Goal: Complete Application Form: Complete application form

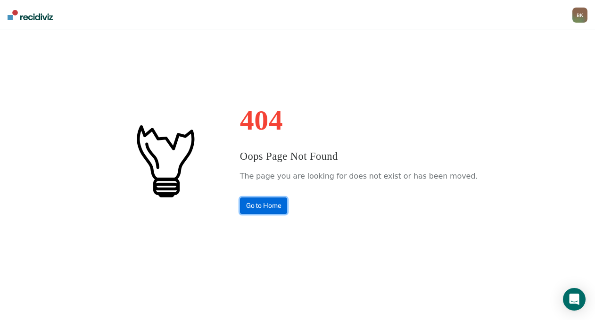
click at [285, 201] on link "Go to Home" at bounding box center [264, 206] width 48 height 17
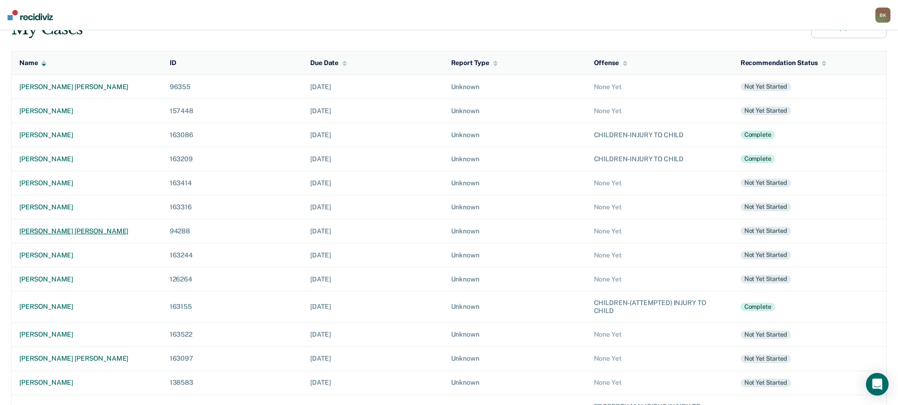
scroll to position [94, 0]
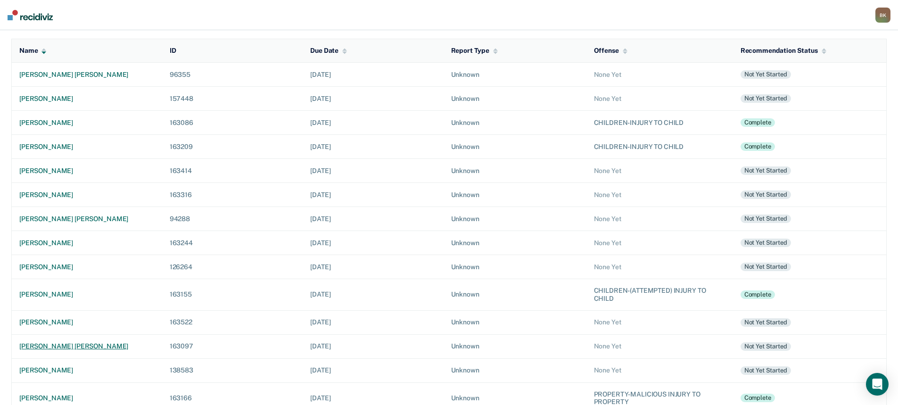
click at [71, 320] on td "[PERSON_NAME] [PERSON_NAME]" at bounding box center [87, 346] width 150 height 24
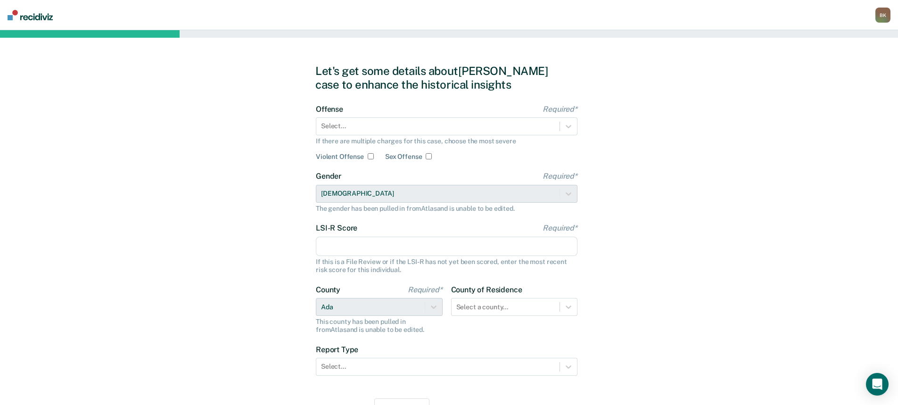
click at [346, 136] on div "Offense Required* Select... If there are multiple charges for this case, choose…" at bounding box center [447, 133] width 262 height 56
click at [378, 127] on div at bounding box center [438, 126] width 234 height 10
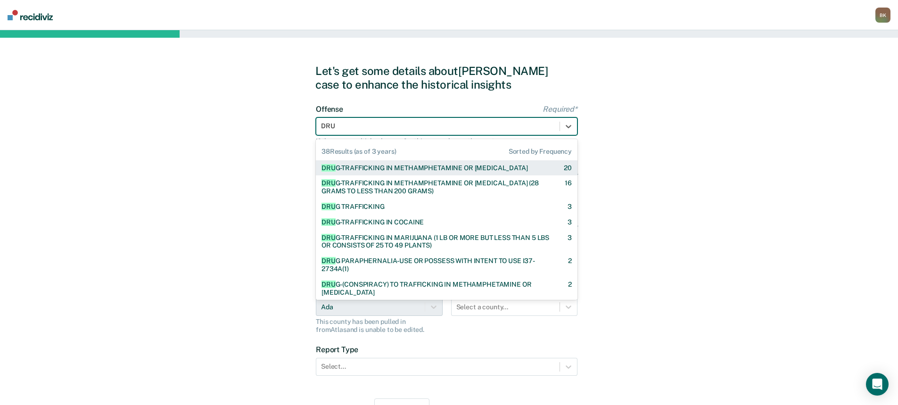
type input "DRUG"
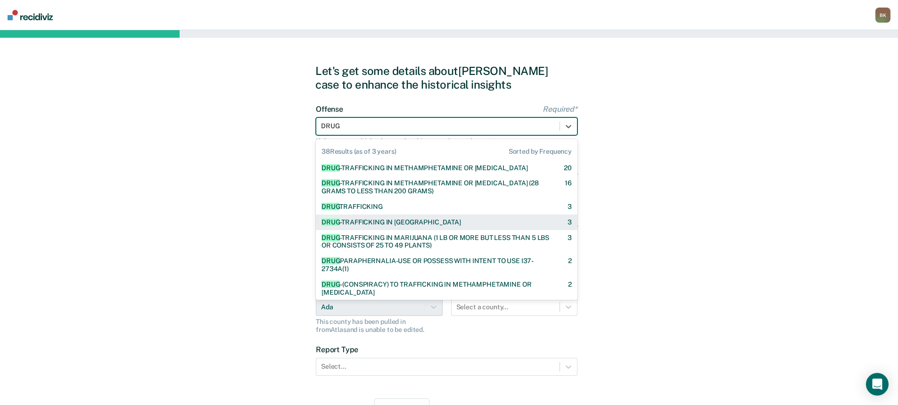
click at [392, 219] on div "DRUG -TRAFFICKING IN COCAINE" at bounding box center [392, 222] width 140 height 8
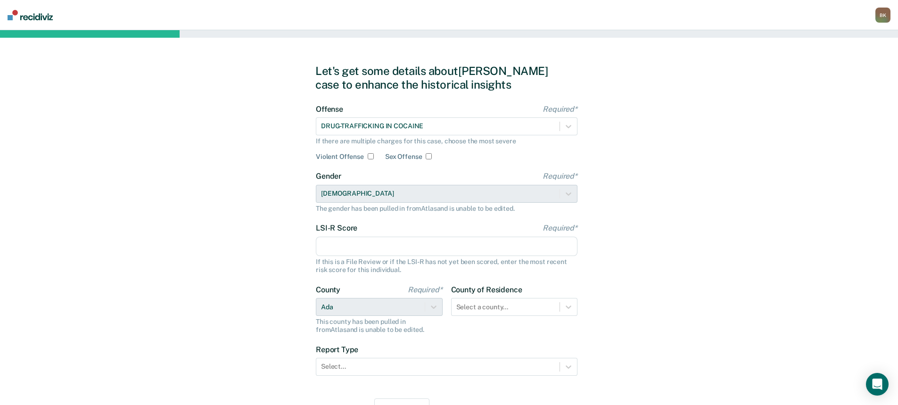
click at [338, 246] on input "LSI-R Score Required*" at bounding box center [447, 247] width 262 height 20
click at [346, 239] on input "LSI-R Score Required*" at bounding box center [447, 247] width 262 height 20
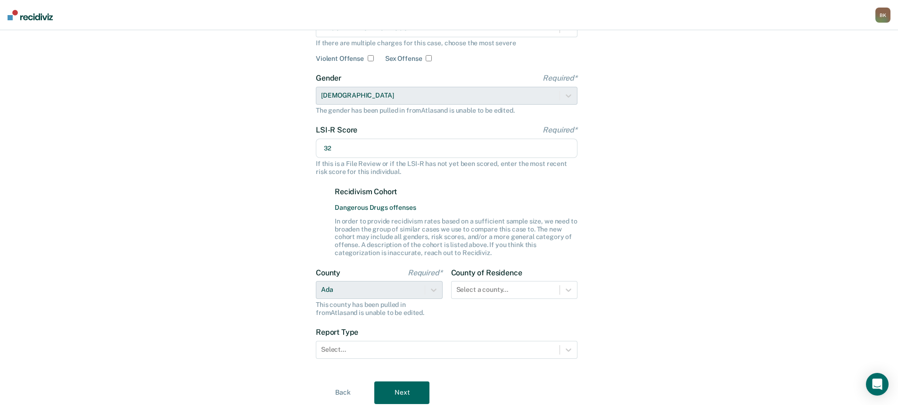
scroll to position [131, 0]
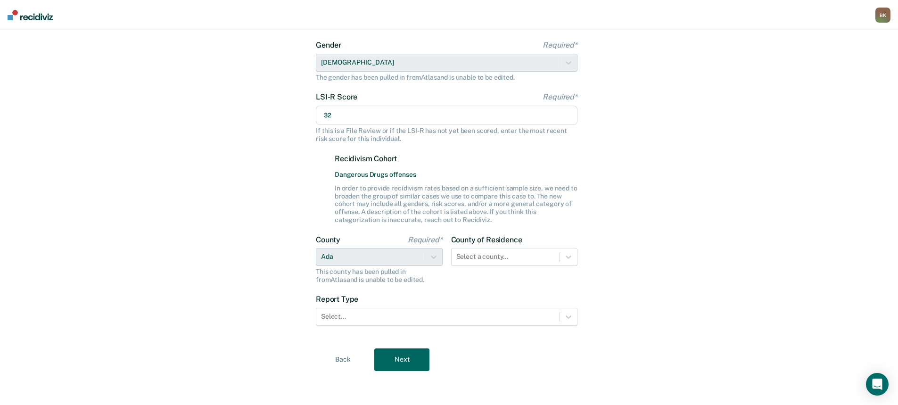
type input "32"
click at [546, 258] on div "Select a county..." at bounding box center [514, 257] width 127 height 18
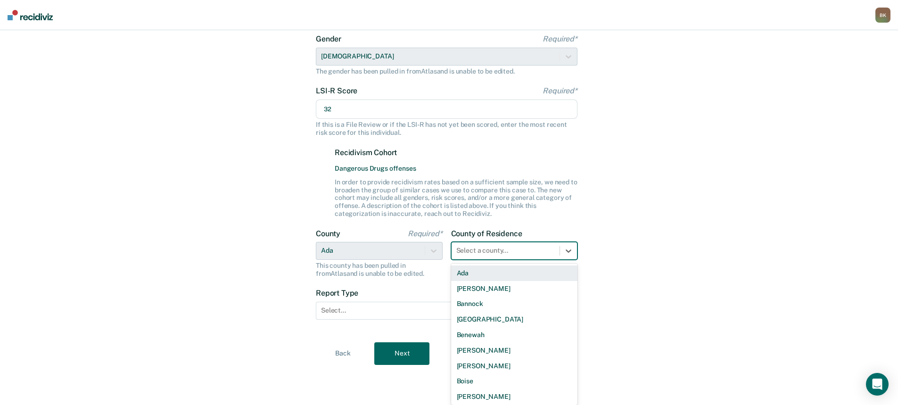
click at [526, 271] on div "Ada" at bounding box center [514, 273] width 127 height 16
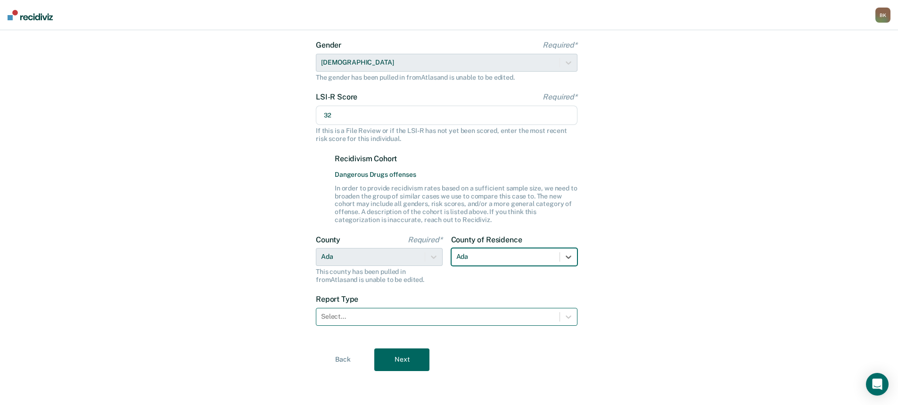
click at [411, 319] on div at bounding box center [438, 317] width 234 height 10
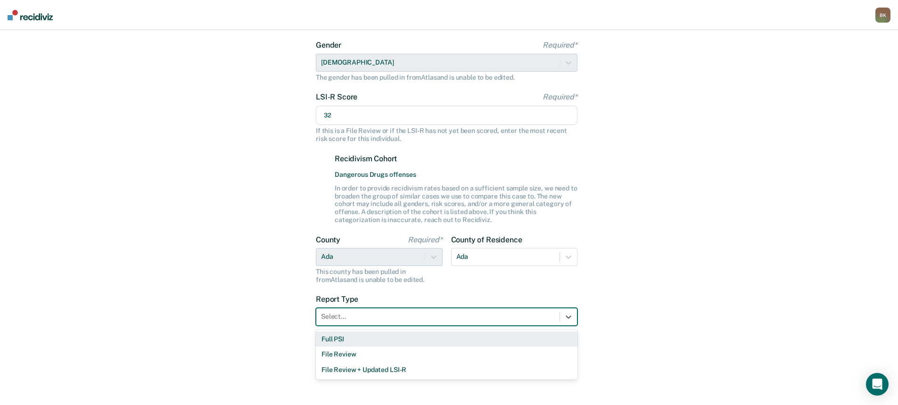
click at [398, 320] on div "Full PSI" at bounding box center [447, 339] width 262 height 16
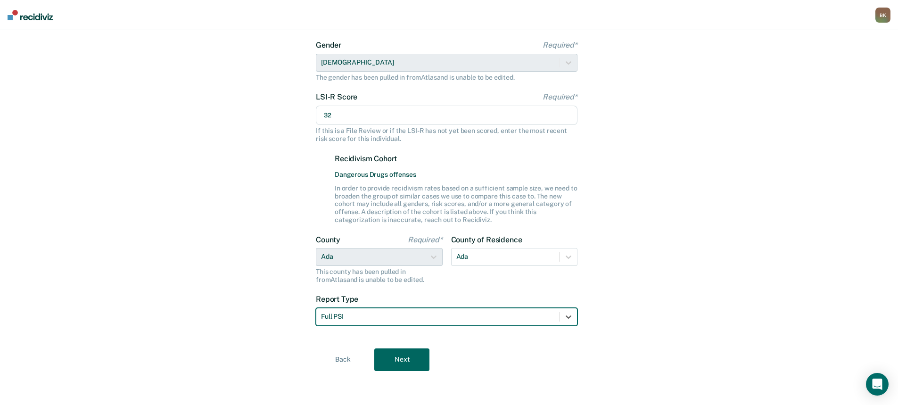
click at [402, 320] on button "Next" at bounding box center [401, 359] width 55 height 23
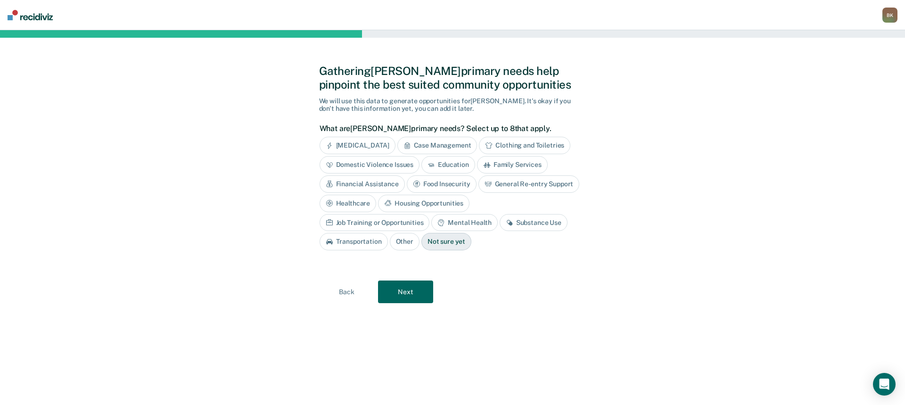
click at [430, 214] on div "Job Training or Opportunities" at bounding box center [375, 222] width 110 height 17
click at [550, 221] on div "Substance Use" at bounding box center [545, 222] width 68 height 17
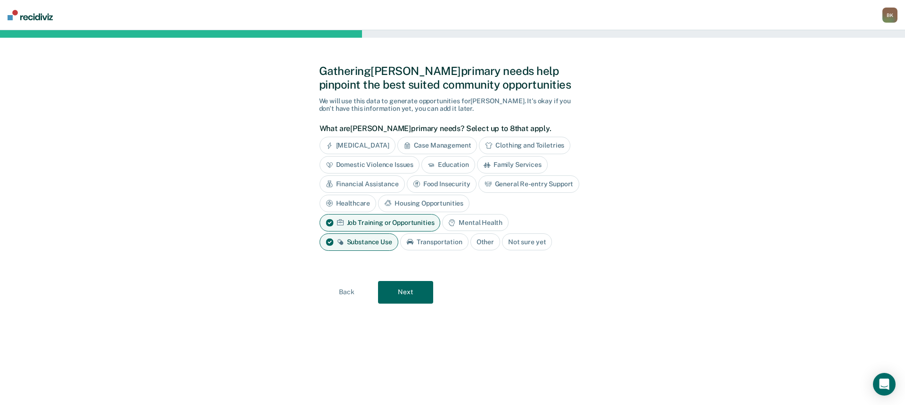
click at [373, 180] on div "Financial Assistance" at bounding box center [362, 183] width 85 height 17
click at [528, 205] on div "Housing Opportunities" at bounding box center [526, 203] width 91 height 17
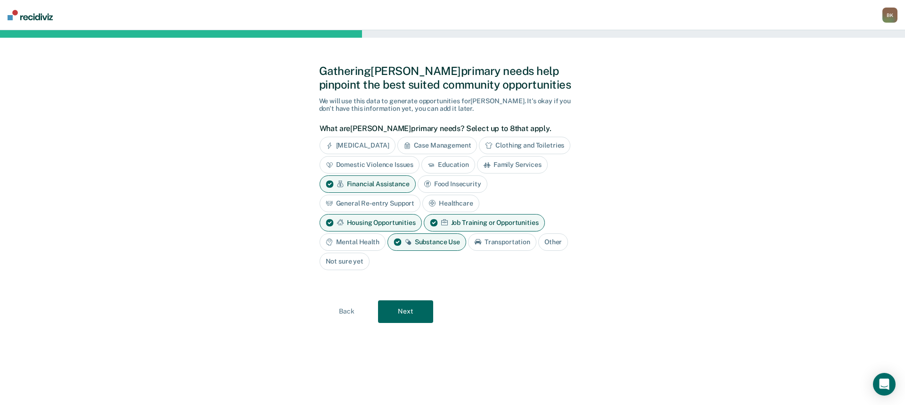
click at [410, 314] on button "Next" at bounding box center [405, 311] width 55 height 23
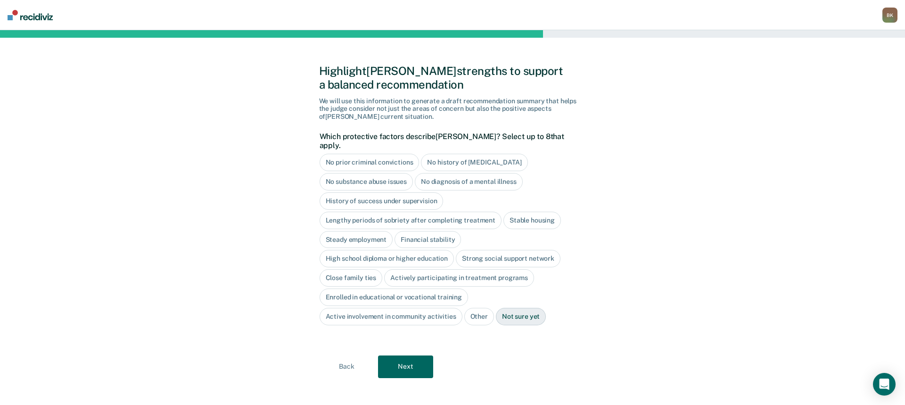
click at [340, 320] on button "Back" at bounding box center [346, 367] width 55 height 23
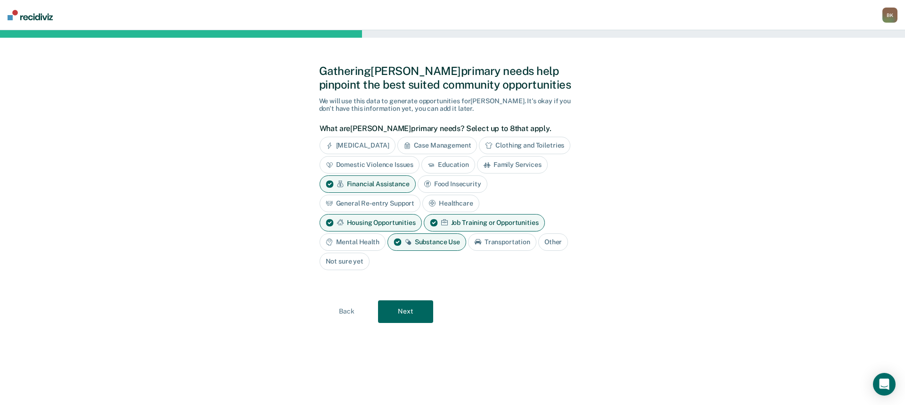
click at [397, 167] on div "Domestic Violence Issues" at bounding box center [370, 164] width 100 height 17
click at [404, 318] on button "Next" at bounding box center [405, 311] width 55 height 23
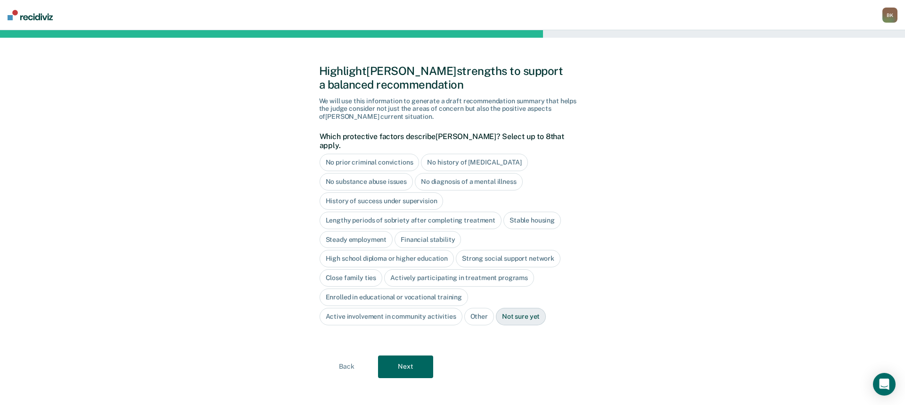
click at [487, 173] on div "No diagnosis of a mental illness" at bounding box center [469, 181] width 108 height 17
click at [394, 192] on div "History of success under supervision" at bounding box center [382, 200] width 124 height 17
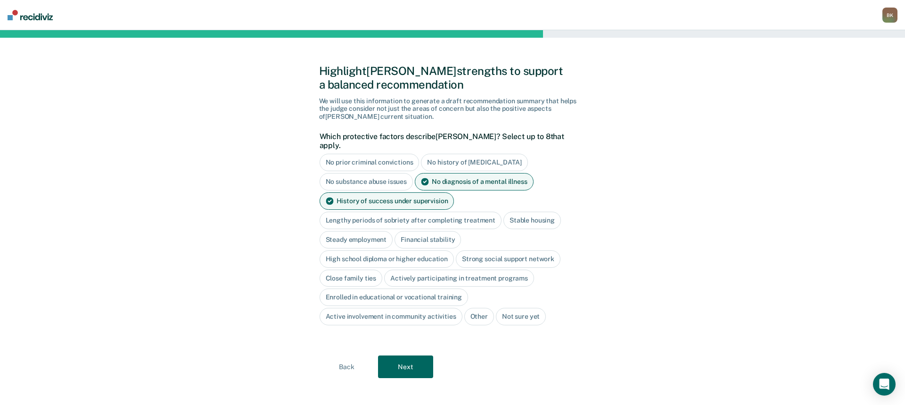
click at [405, 192] on div "History of success under supervision" at bounding box center [387, 200] width 135 height 17
click at [412, 251] on div "High school diploma or higher education" at bounding box center [387, 258] width 135 height 17
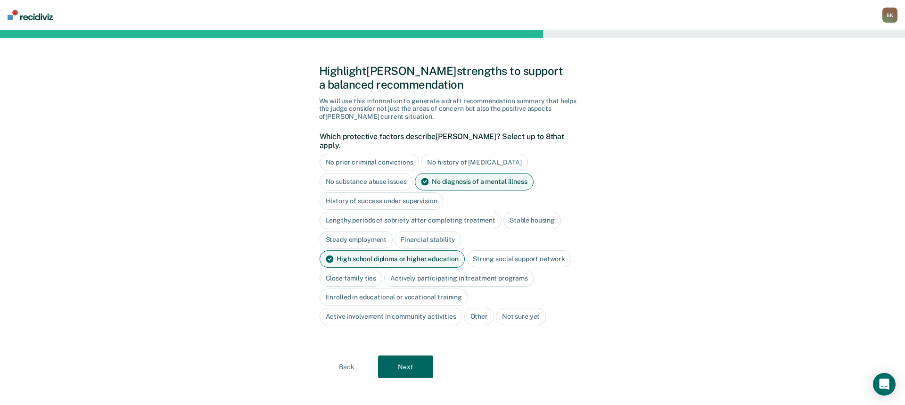
click at [519, 250] on div "Strong social support network" at bounding box center [519, 258] width 105 height 17
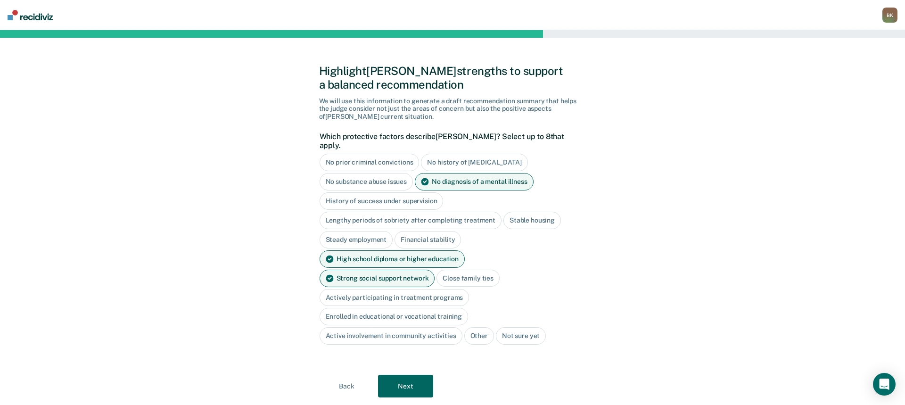
click at [435, 270] on div "Strong social support network" at bounding box center [378, 278] width 116 height 17
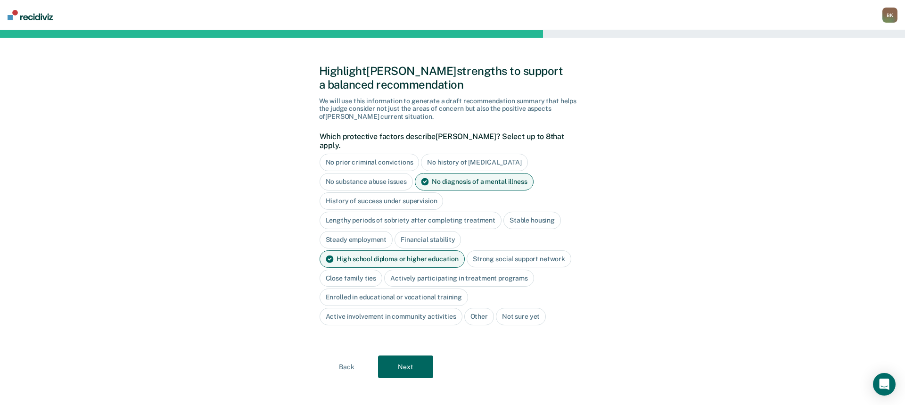
click at [349, 270] on div "Close family ties" at bounding box center [351, 278] width 63 height 17
click at [413, 320] on button "Next" at bounding box center [405, 367] width 55 height 23
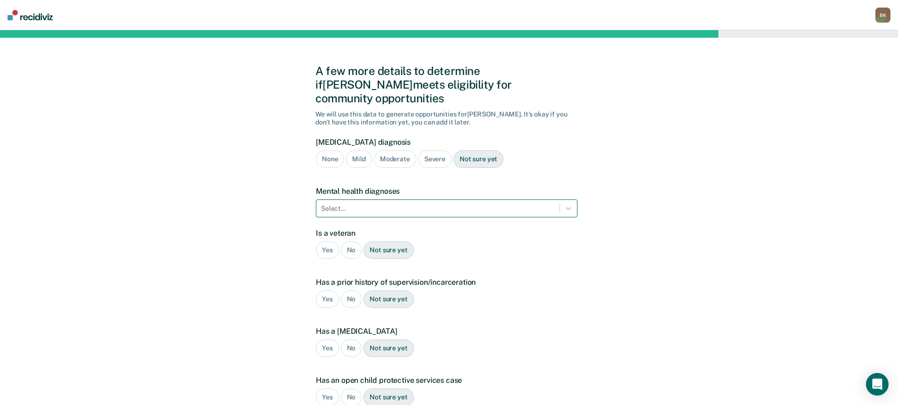
click at [362, 204] on div at bounding box center [438, 209] width 234 height 10
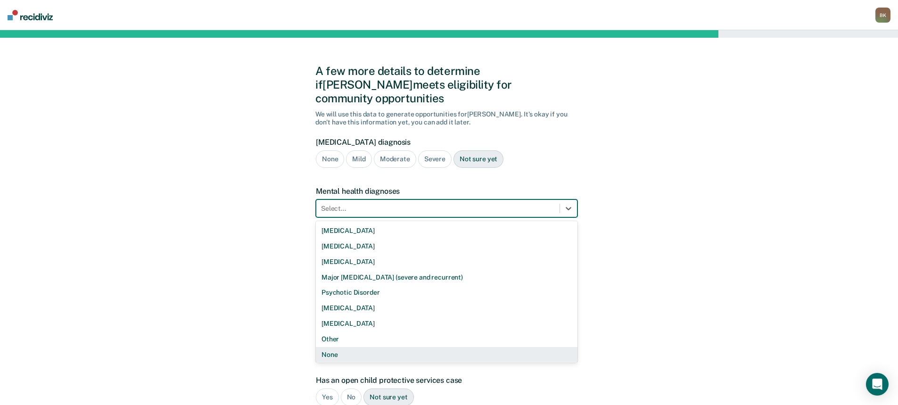
click at [362, 320] on div "None" at bounding box center [447, 355] width 262 height 16
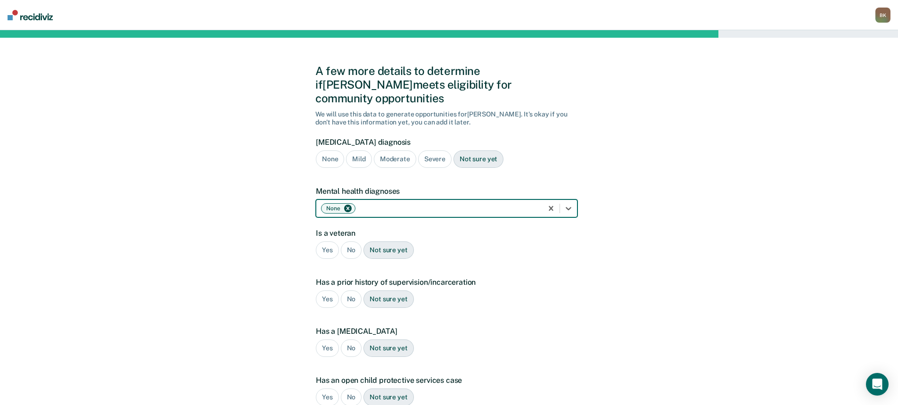
click at [356, 241] on div "No" at bounding box center [351, 249] width 21 height 17
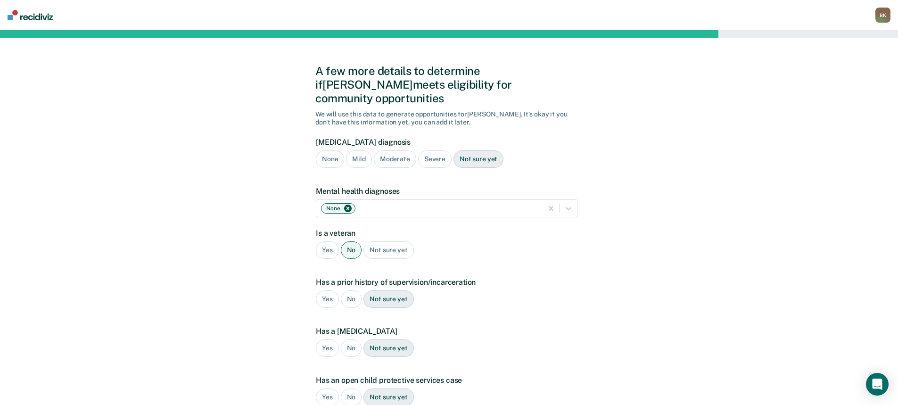
click at [320, 290] on div "Yes" at bounding box center [327, 298] width 23 height 17
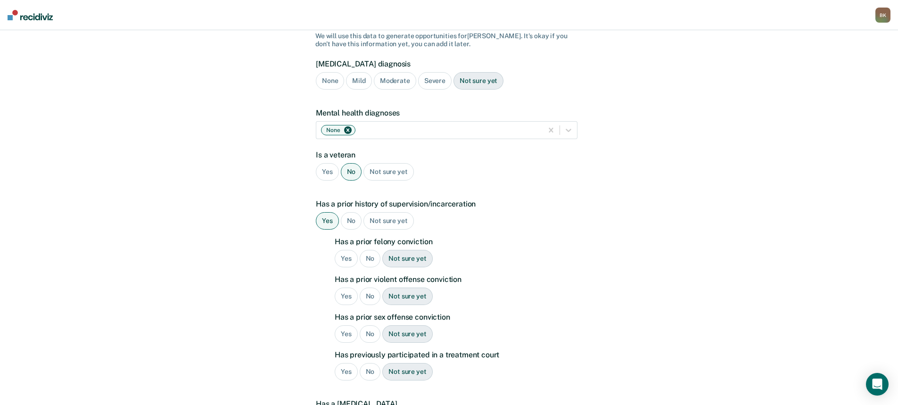
scroll to position [94, 0]
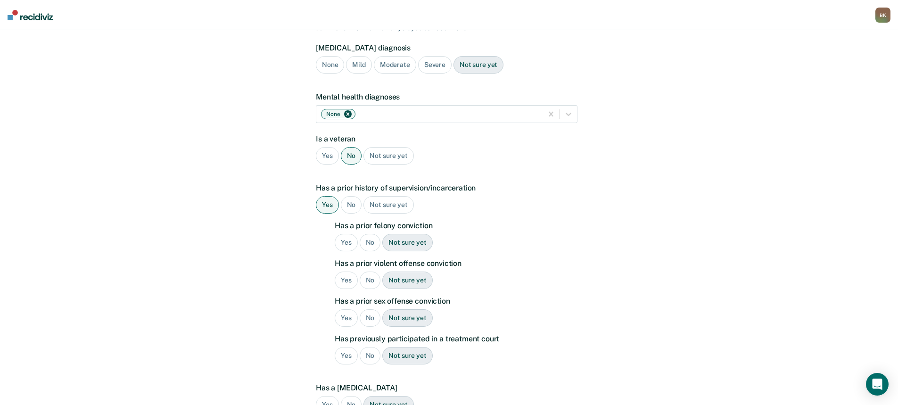
click at [348, 234] on div "Yes" at bounding box center [346, 242] width 23 height 17
click at [344, 272] on div "Yes" at bounding box center [346, 280] width 23 height 17
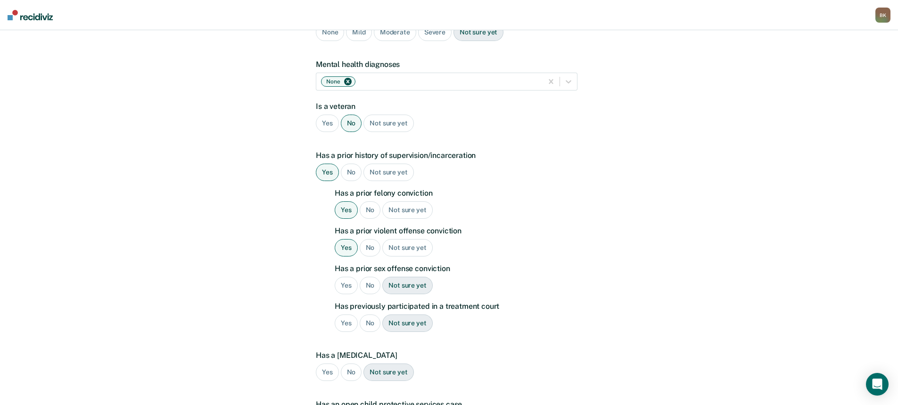
scroll to position [141, 0]
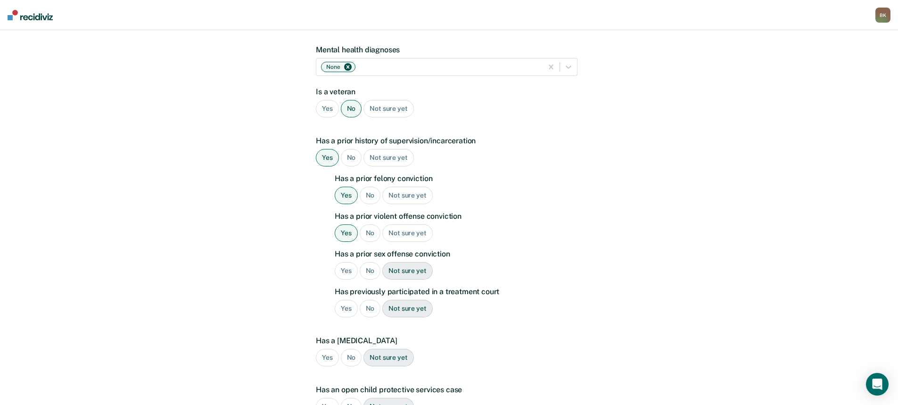
click at [368, 262] on div "No" at bounding box center [370, 270] width 21 height 17
click at [370, 300] on div "No" at bounding box center [370, 308] width 21 height 17
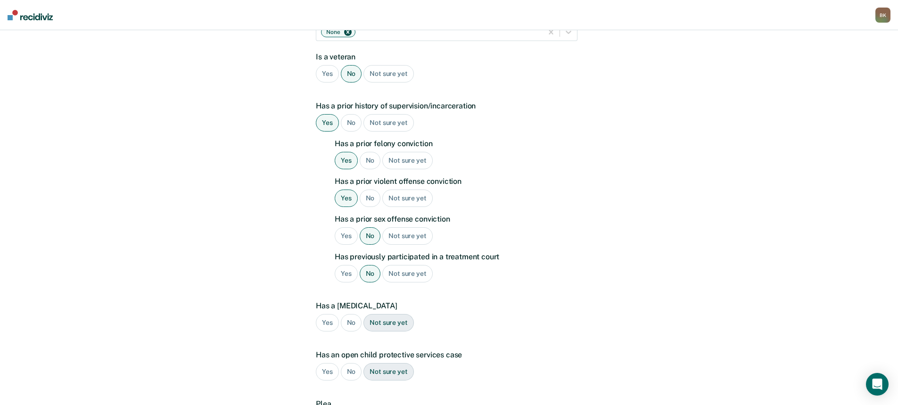
scroll to position [236, 0]
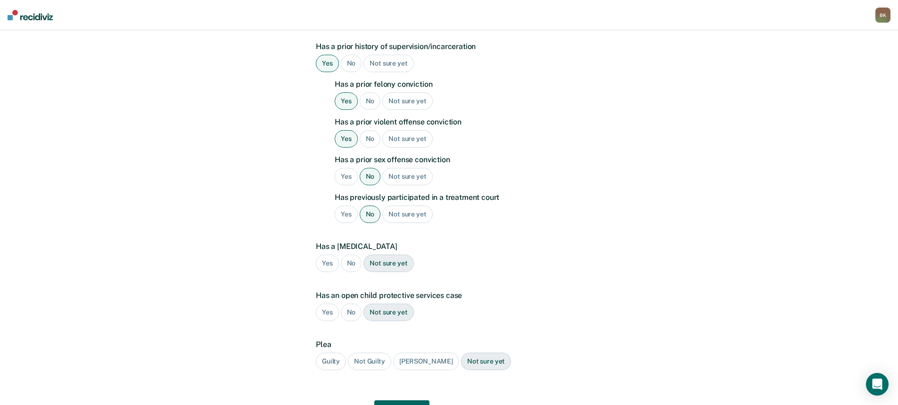
click at [352, 255] on div "No" at bounding box center [351, 263] width 21 height 17
click at [353, 304] on div "No" at bounding box center [351, 312] width 21 height 17
click at [339, 320] on div "Guilty" at bounding box center [331, 361] width 30 height 17
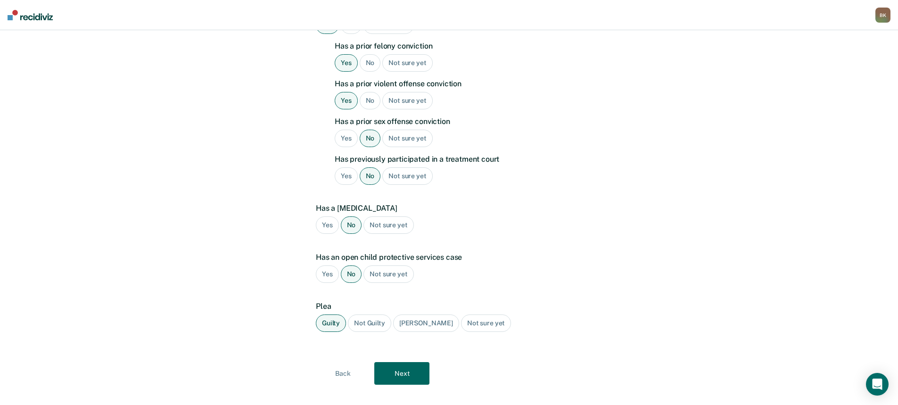
click at [413, 320] on button "Next" at bounding box center [401, 373] width 55 height 23
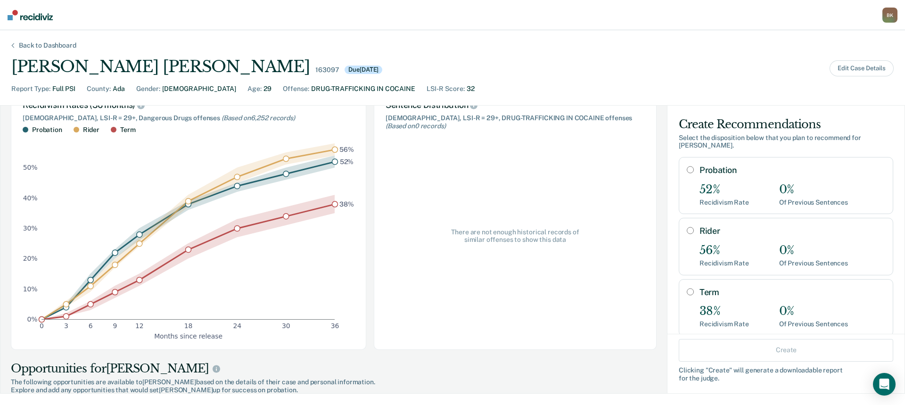
scroll to position [47, 0]
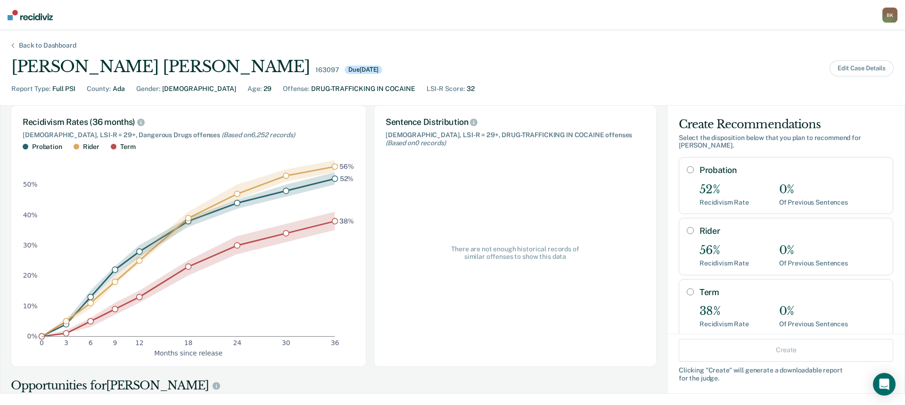
click at [602, 293] on input "Term" at bounding box center [690, 292] width 7 height 8
radio input "true"
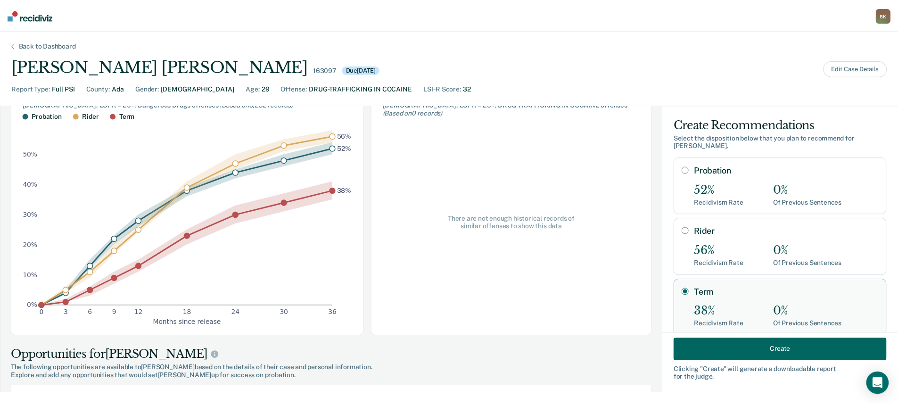
scroll to position [94, 0]
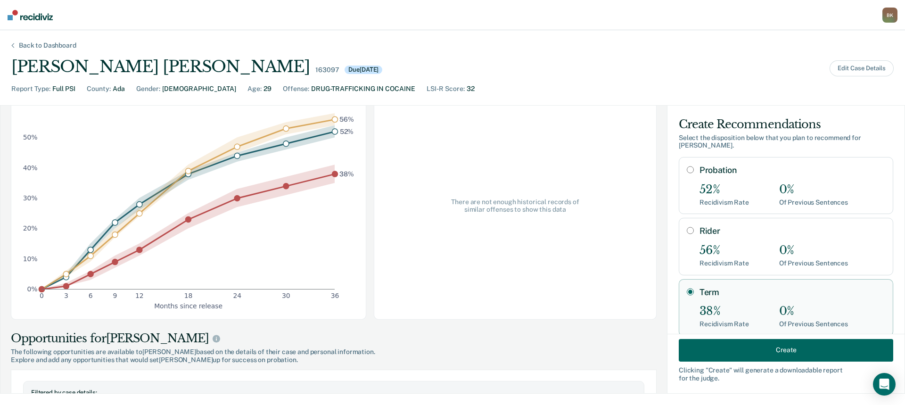
click at [602, 320] on button "Create" at bounding box center [786, 350] width 215 height 23
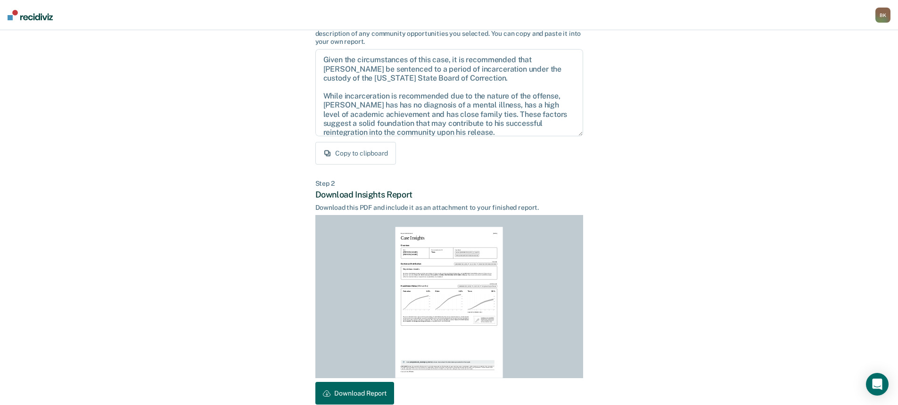
scroll to position [132, 0]
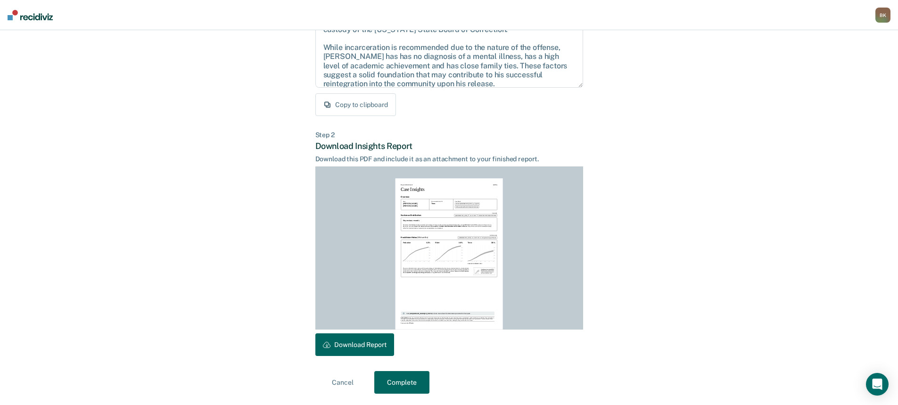
click at [350, 320] on button "Download Report" at bounding box center [354, 344] width 79 height 23
click at [404, 320] on button "Complete" at bounding box center [401, 382] width 55 height 23
